Goal: Information Seeking & Learning: Learn about a topic

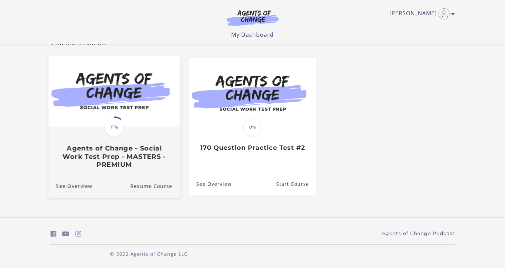
click at [103, 156] on h3 "Agents of Change - Social Work Test Prep - MASTERS - PREMIUM" at bounding box center [114, 156] width 116 height 24
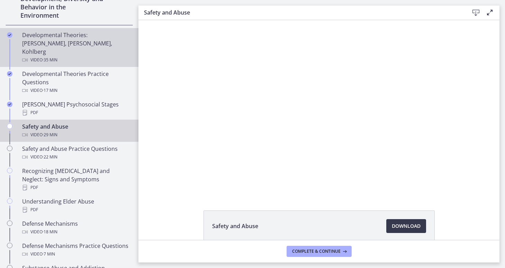
scroll to position [221, 0]
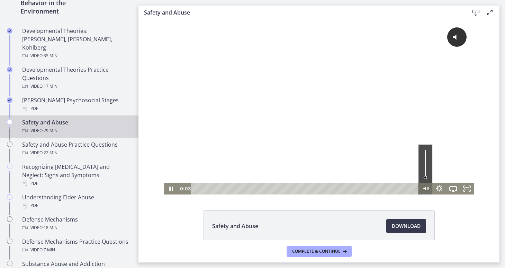
click at [426, 187] on icon "Unmute" at bounding box center [426, 189] width 14 height 12
click at [469, 187] on icon "Fullscreen" at bounding box center [467, 189] width 17 height 14
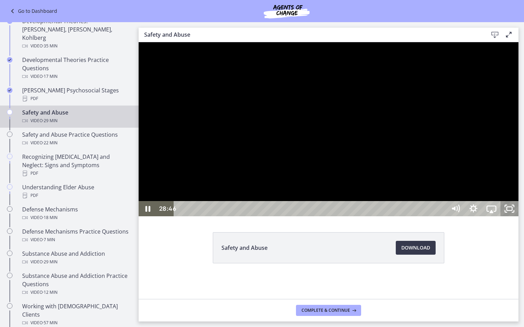
click at [505, 217] on icon "Unfullscreen" at bounding box center [509, 208] width 18 height 15
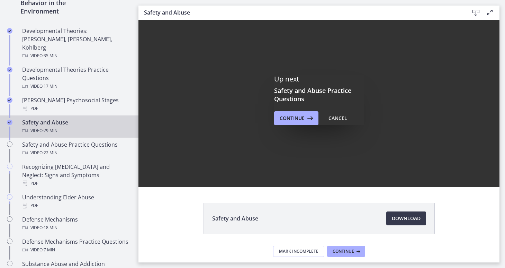
scroll to position [9, 0]
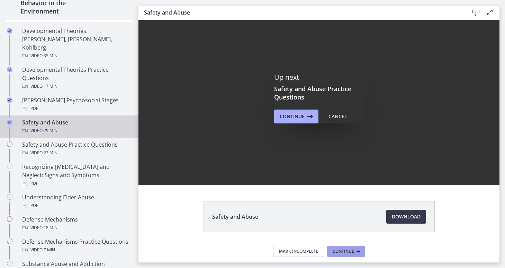
click at [343, 253] on span "Continue" at bounding box center [343, 251] width 21 height 6
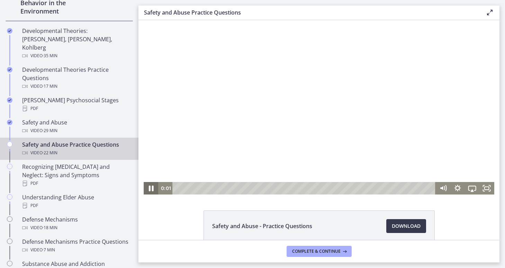
click at [154, 187] on icon "Pause" at bounding box center [151, 187] width 18 height 15
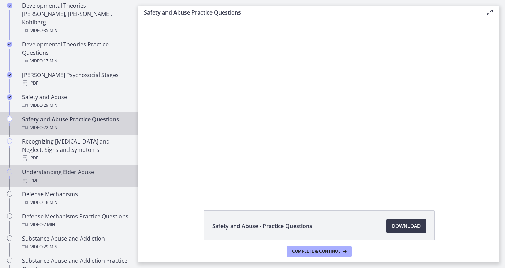
scroll to position [251, 0]
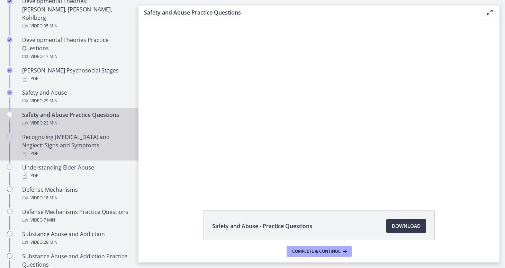
click at [59, 149] on div "PDF" at bounding box center [76, 153] width 108 height 8
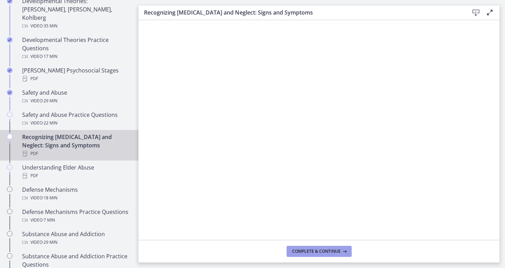
click at [321, 250] on span "Complete & continue" at bounding box center [316, 251] width 48 height 6
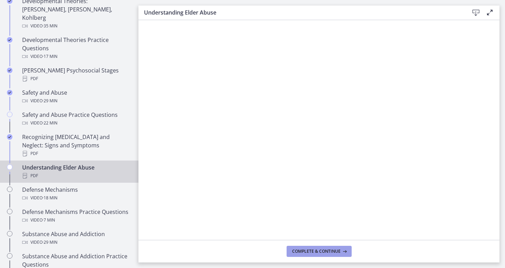
click at [313, 250] on span "Complete & continue" at bounding box center [316, 251] width 48 height 6
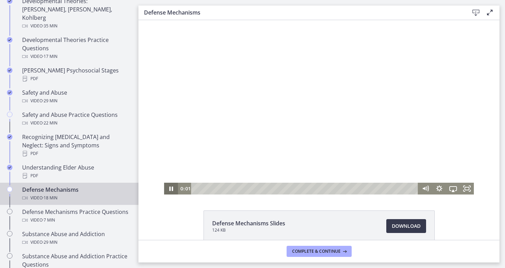
click at [170, 188] on icon "Pause" at bounding box center [171, 188] width 4 height 5
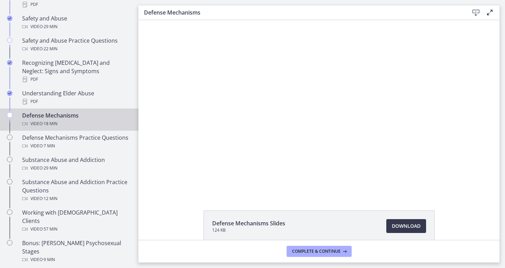
scroll to position [321, 0]
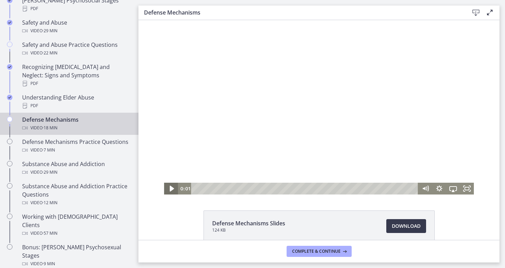
click at [171, 188] on icon "Play Video" at bounding box center [172, 189] width 4 height 6
click at [176, 106] on div at bounding box center [319, 107] width 310 height 174
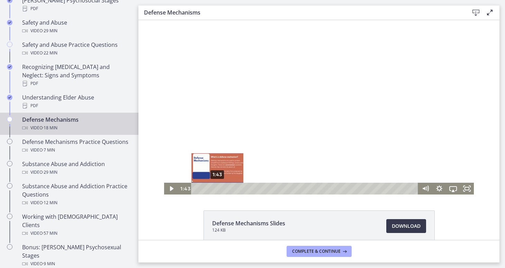
click at [218, 187] on div "Playbar" at bounding box center [217, 188] width 4 height 4
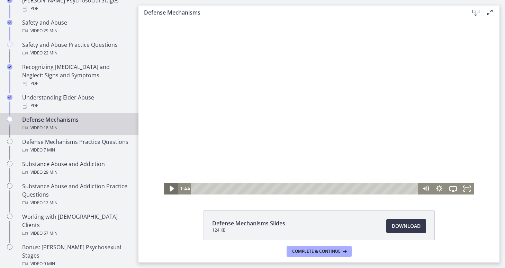
click at [172, 189] on icon "Play Video" at bounding box center [172, 189] width 4 height 6
click at [173, 189] on icon "Pause" at bounding box center [171, 188] width 4 height 5
click at [171, 188] on icon "Play Video" at bounding box center [171, 188] width 3 height 5
click at [470, 188] on icon "Fullscreen" at bounding box center [467, 189] width 14 height 12
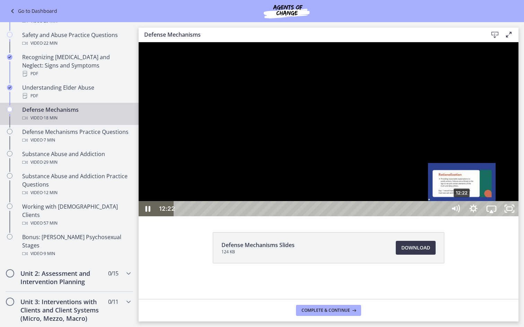
click at [462, 212] on div "Playbar" at bounding box center [461, 208] width 5 height 5
click at [460, 212] on div "Playbar" at bounding box center [459, 208] width 5 height 5
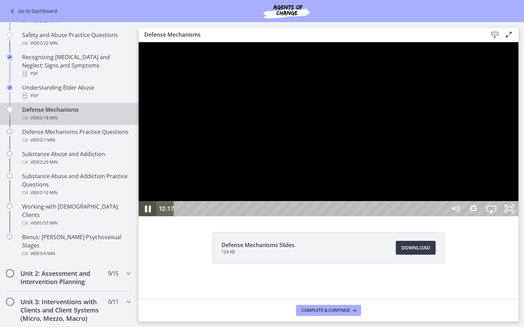
click at [146, 213] on icon "Pause" at bounding box center [148, 209] width 6 height 7
click at [146, 217] on icon "Play Video" at bounding box center [148, 208] width 18 height 15
click at [212, 217] on div at bounding box center [329, 129] width 380 height 174
click at [139, 42] on button "Play Video: ctgmo8leb9sc72ose380.mp4" at bounding box center [139, 42] width 0 height 0
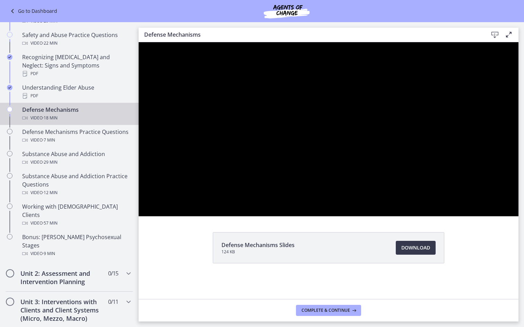
click at [139, 42] on button "Pause: ctgmo8leb9sc72ose380.mp4" at bounding box center [139, 42] width 0 height 0
click at [139, 42] on button "Play Video: ctgmo8leb9sc72ose380.mp4" at bounding box center [139, 42] width 0 height 0
click at [139, 42] on button "Pause: ctgmo8leb9sc72ose380.mp4" at bounding box center [139, 42] width 0 height 0
click at [139, 42] on button "Play Video: ctgmo8leb9sc72ose380.mp4" at bounding box center [139, 42] width 0 height 0
click at [139, 42] on button "Pause: ctgmo8leb9sc72ose380.mp4" at bounding box center [139, 42] width 0 height 0
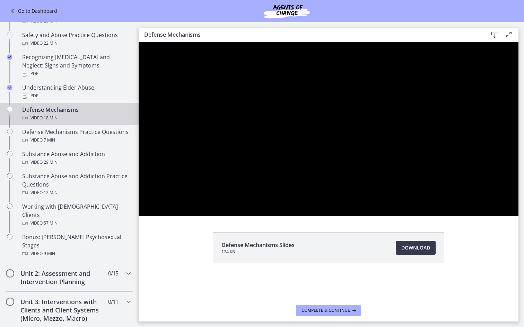
click at [139, 42] on button "Play Video: ctgmo8leb9sc72ose380.mp4" at bounding box center [139, 42] width 0 height 0
click at [139, 42] on button "Pause: ctgmo8leb9sc72ose380.mp4" at bounding box center [139, 42] width 0 height 0
click at [139, 42] on button "Play Video: ctgmo8leb9sc72ose380.mp4" at bounding box center [139, 42] width 0 height 0
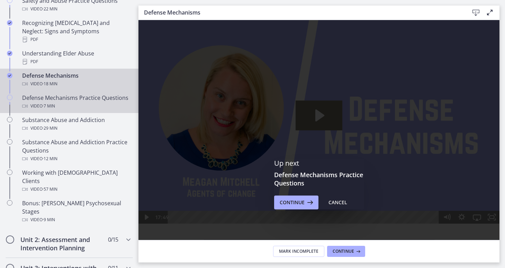
scroll to position [379, 0]
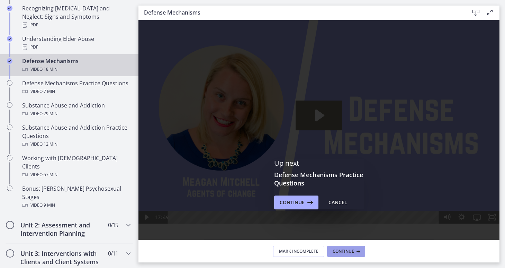
click at [345, 250] on span "Continue" at bounding box center [343, 251] width 21 height 6
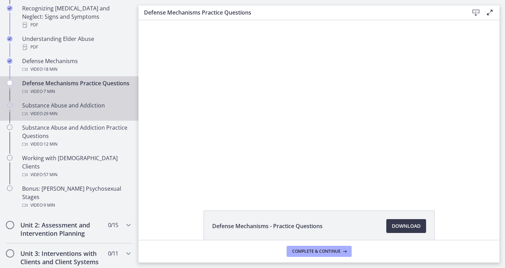
scroll to position [405, 0]
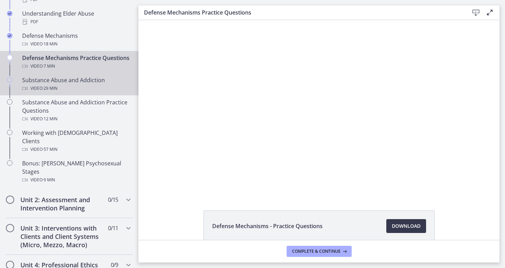
click at [46, 88] on span "· 29 min" at bounding box center [50, 88] width 15 height 8
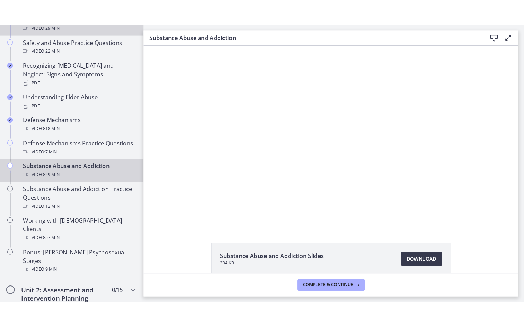
scroll to position [358, 0]
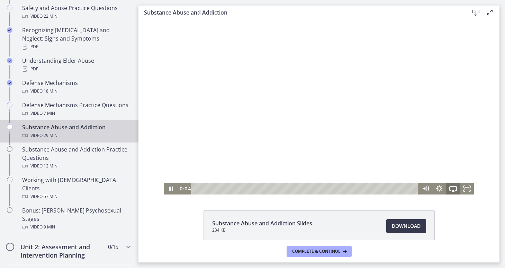
click at [455, 188] on icon "Airplay" at bounding box center [454, 189] width 14 height 12
click at [467, 189] on icon "Fullscreen" at bounding box center [467, 189] width 14 height 12
